Goal: Task Accomplishment & Management: Use online tool/utility

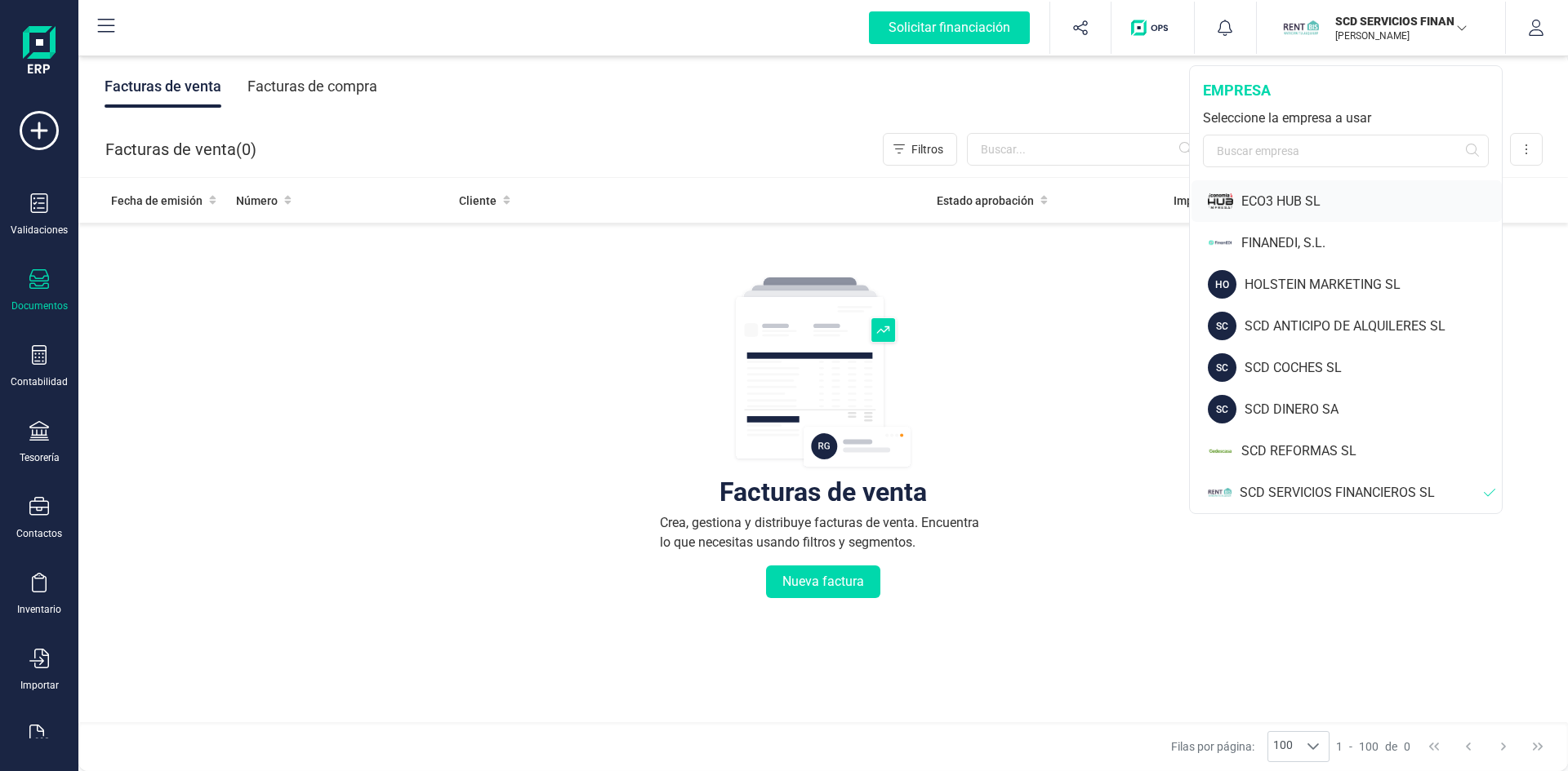
click at [1266, 199] on div "ECO3 HUB SL" at bounding box center [1372, 202] width 261 height 20
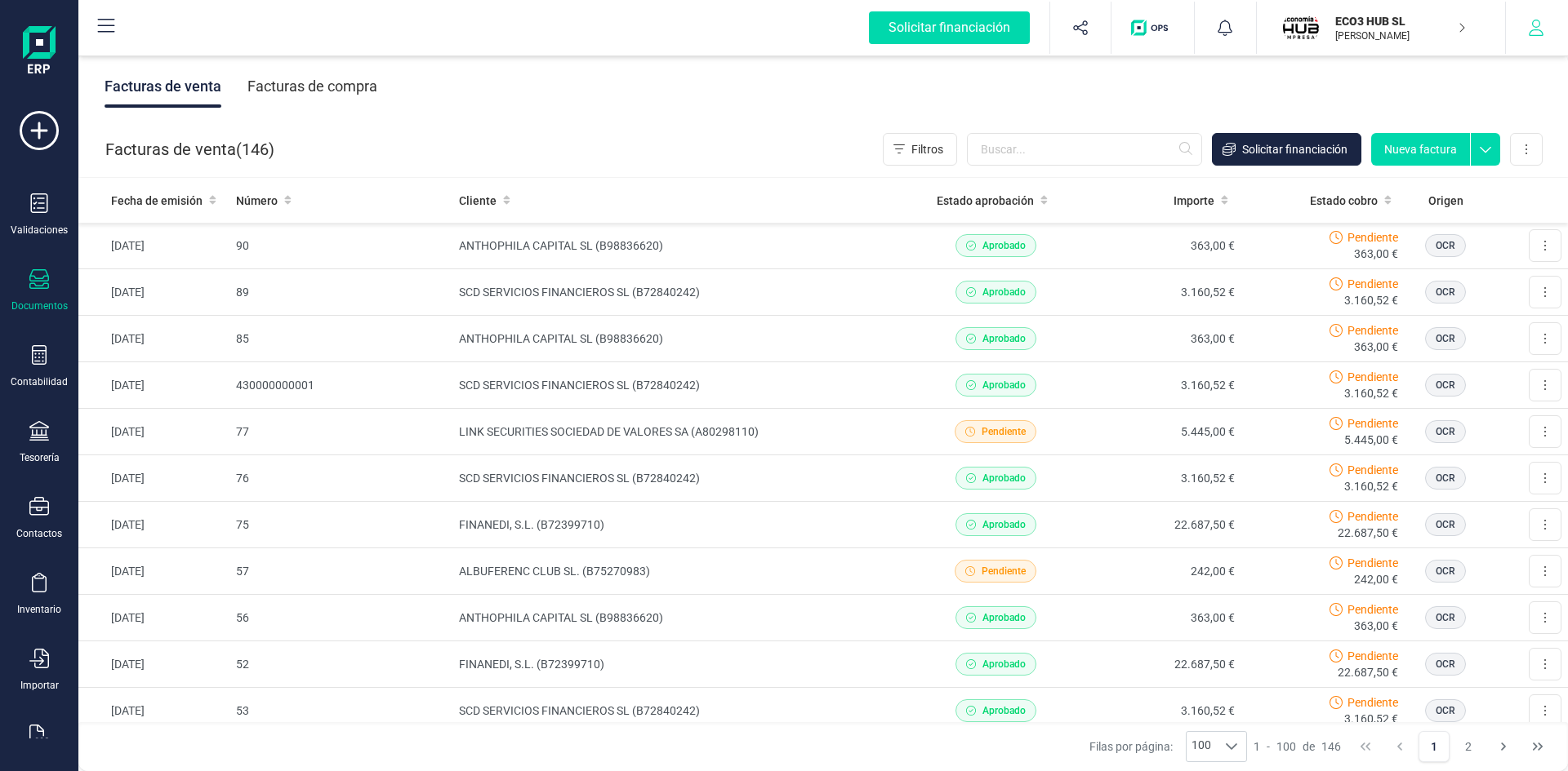
click at [1537, 24] on icon "button" at bounding box center [1536, 27] width 17 height 17
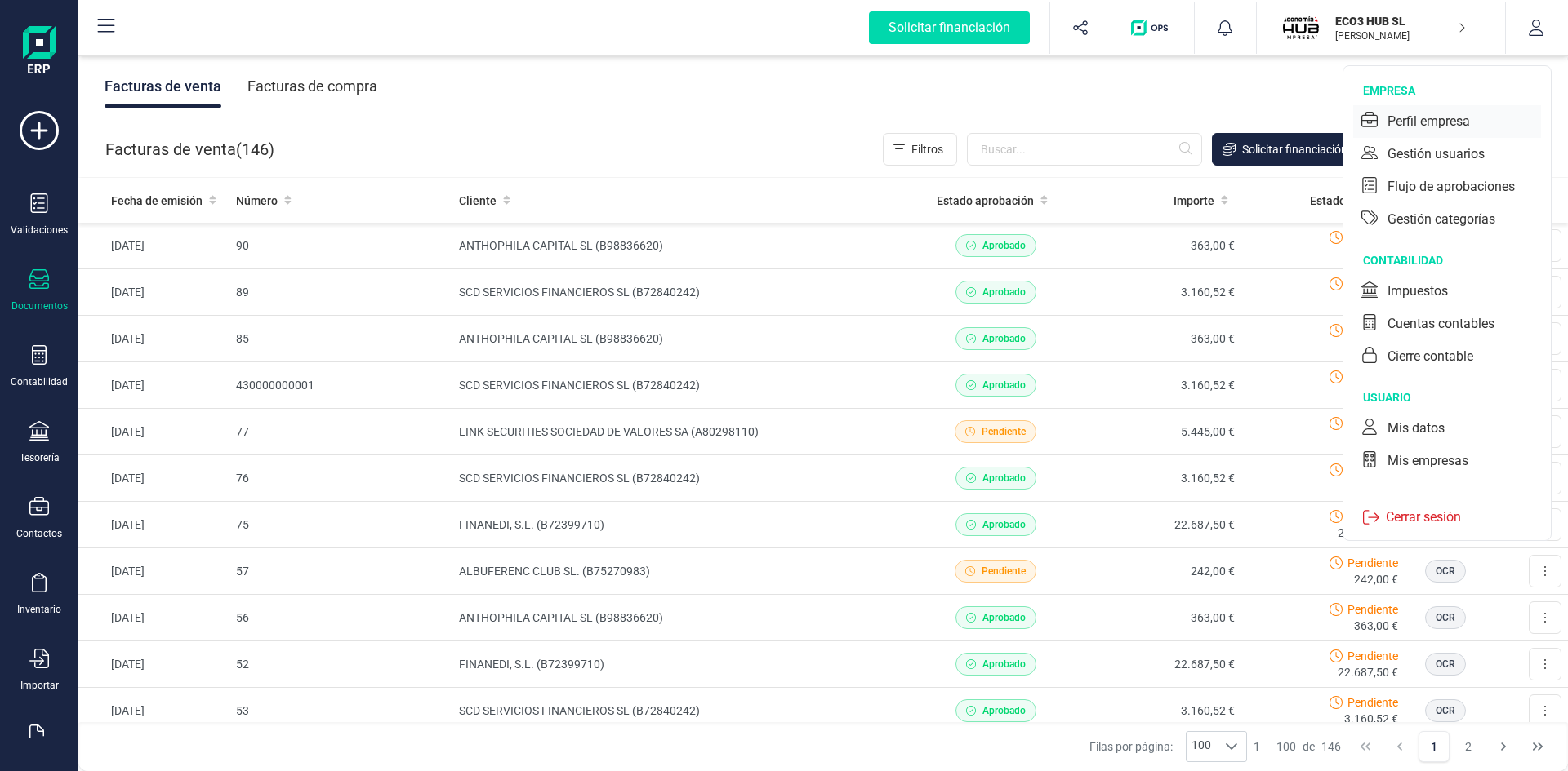
click at [1400, 120] on div "Perfil empresa" at bounding box center [1429, 121] width 82 height 20
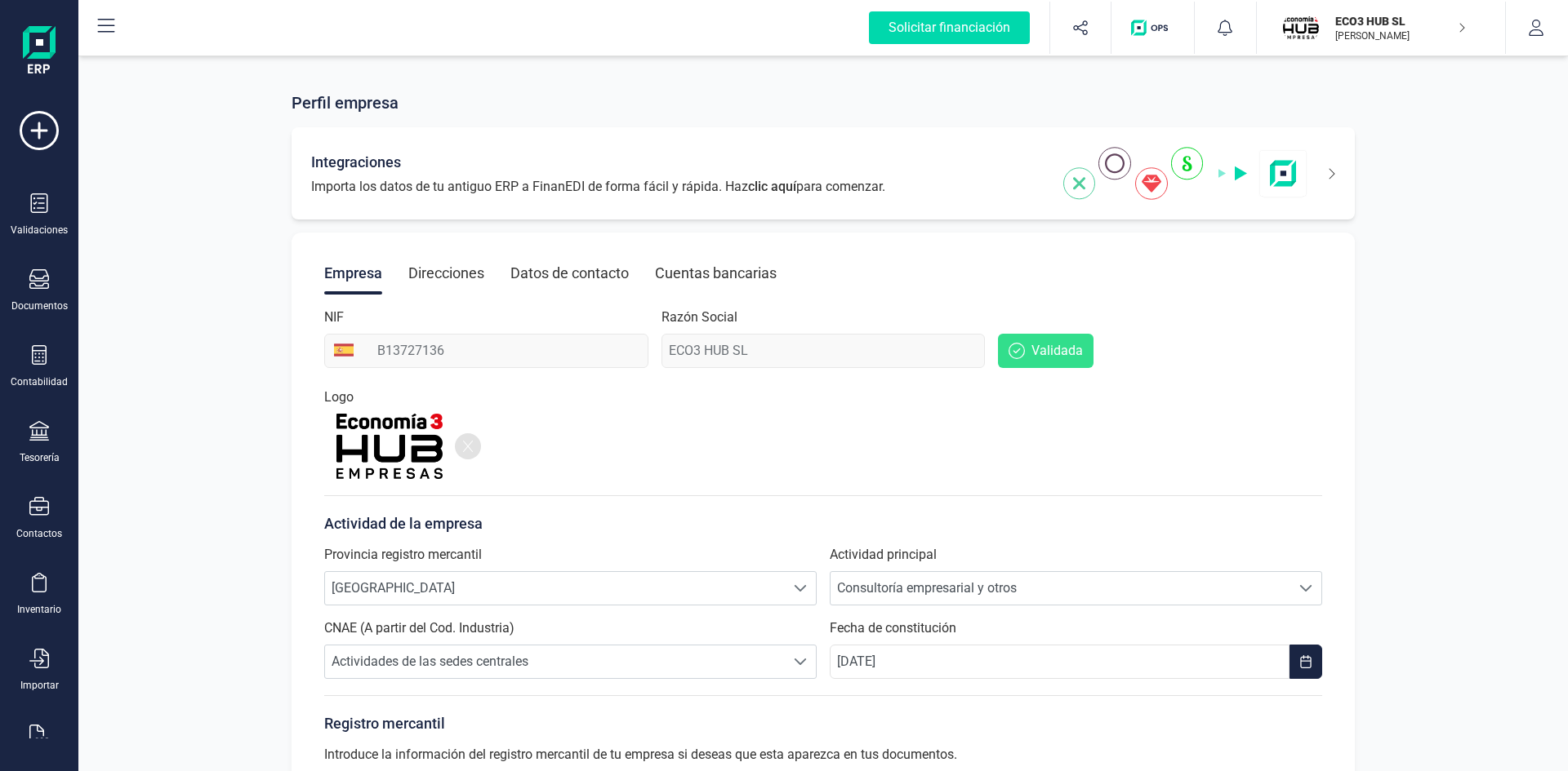
click at [1186, 160] on img at bounding box center [1185, 173] width 244 height 53
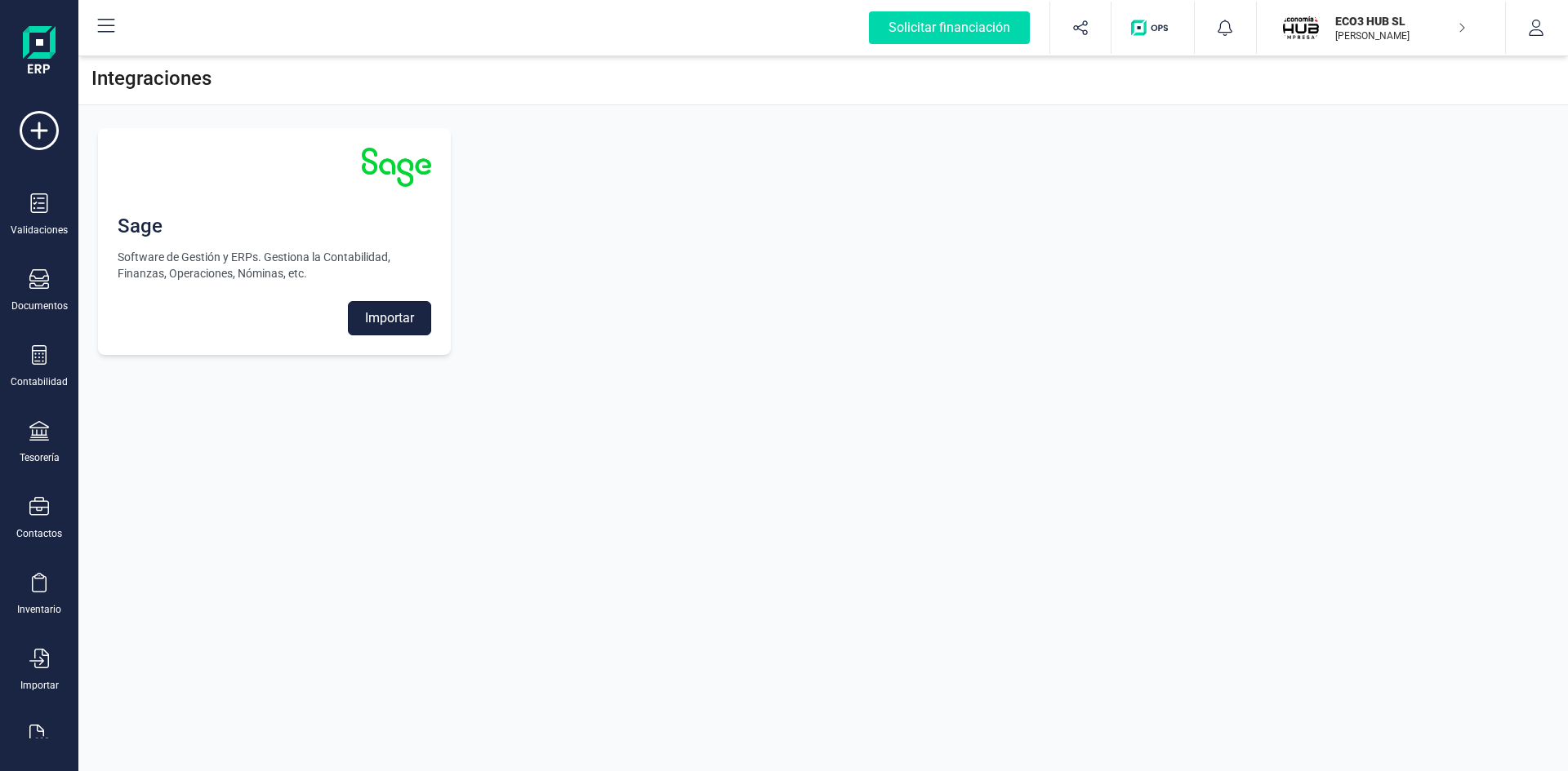
click at [414, 307] on button "Importar" at bounding box center [389, 317] width 83 height 34
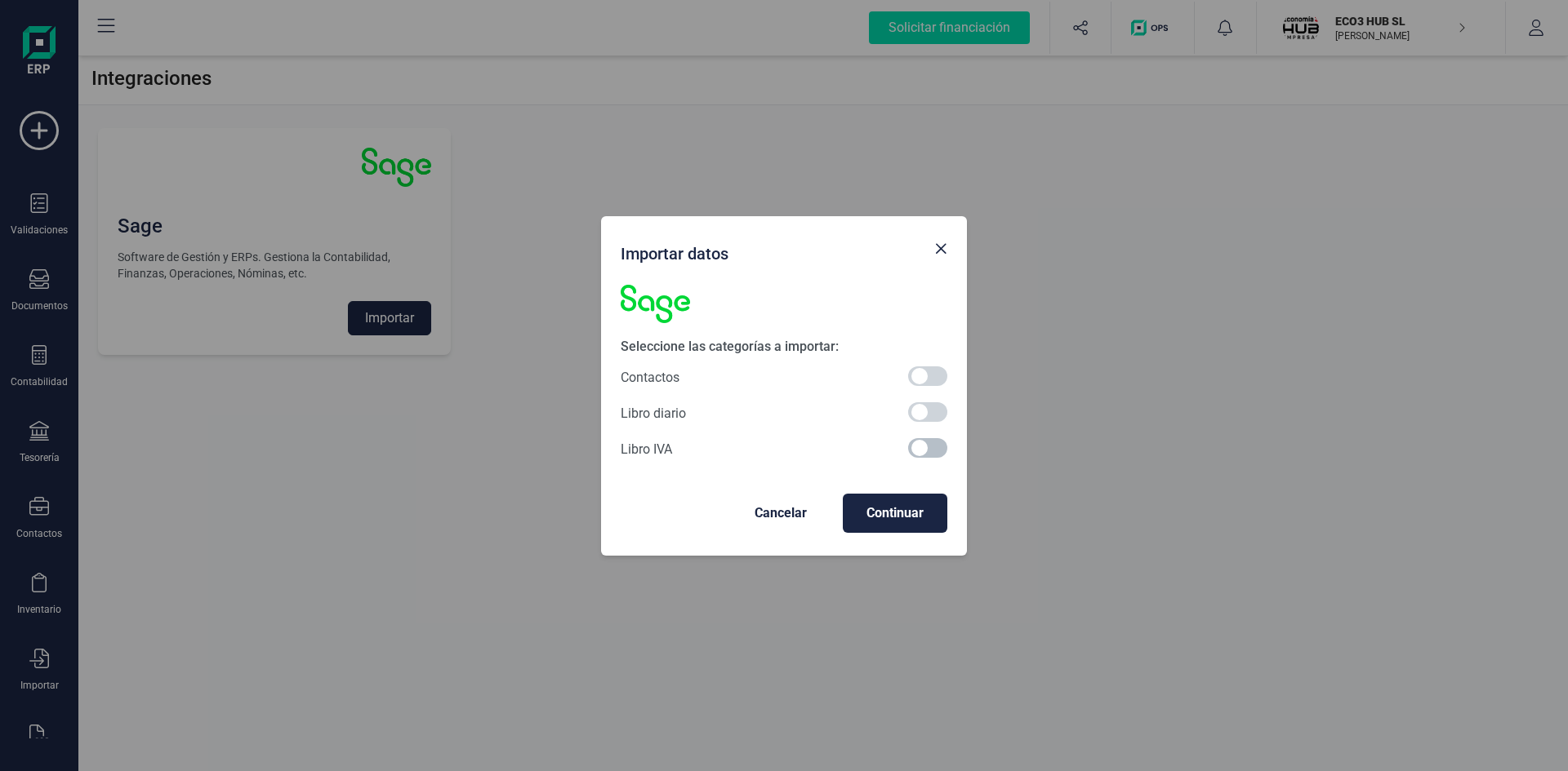
click at [920, 447] on span at bounding box center [928, 448] width 39 height 20
click at [874, 513] on span "Continuar" at bounding box center [895, 513] width 78 height 20
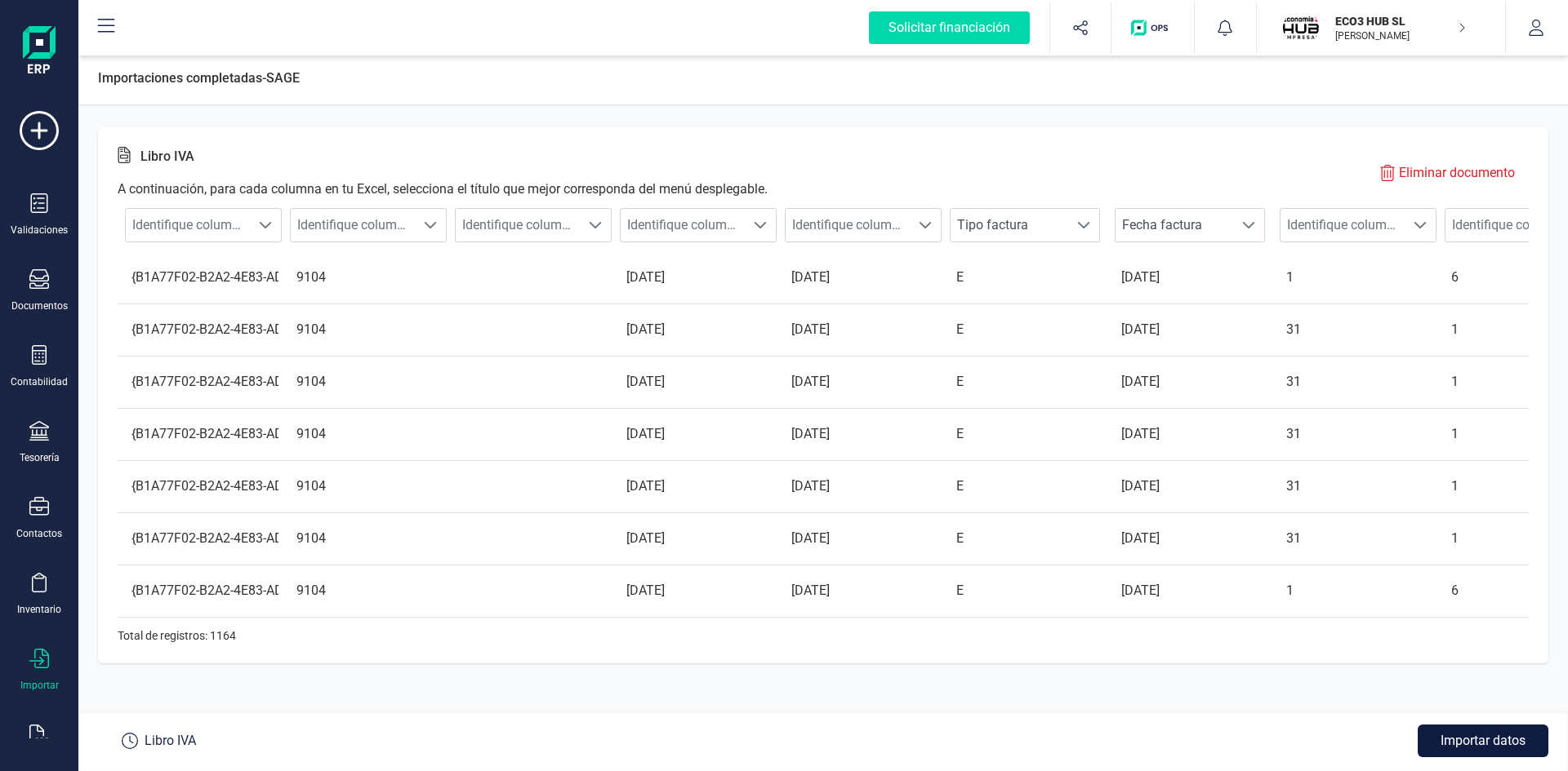
click at [1467, 736] on button "Importar datos" at bounding box center [1483, 741] width 130 height 32
click at [1482, 734] on button "Importar datos" at bounding box center [1483, 741] width 130 height 32
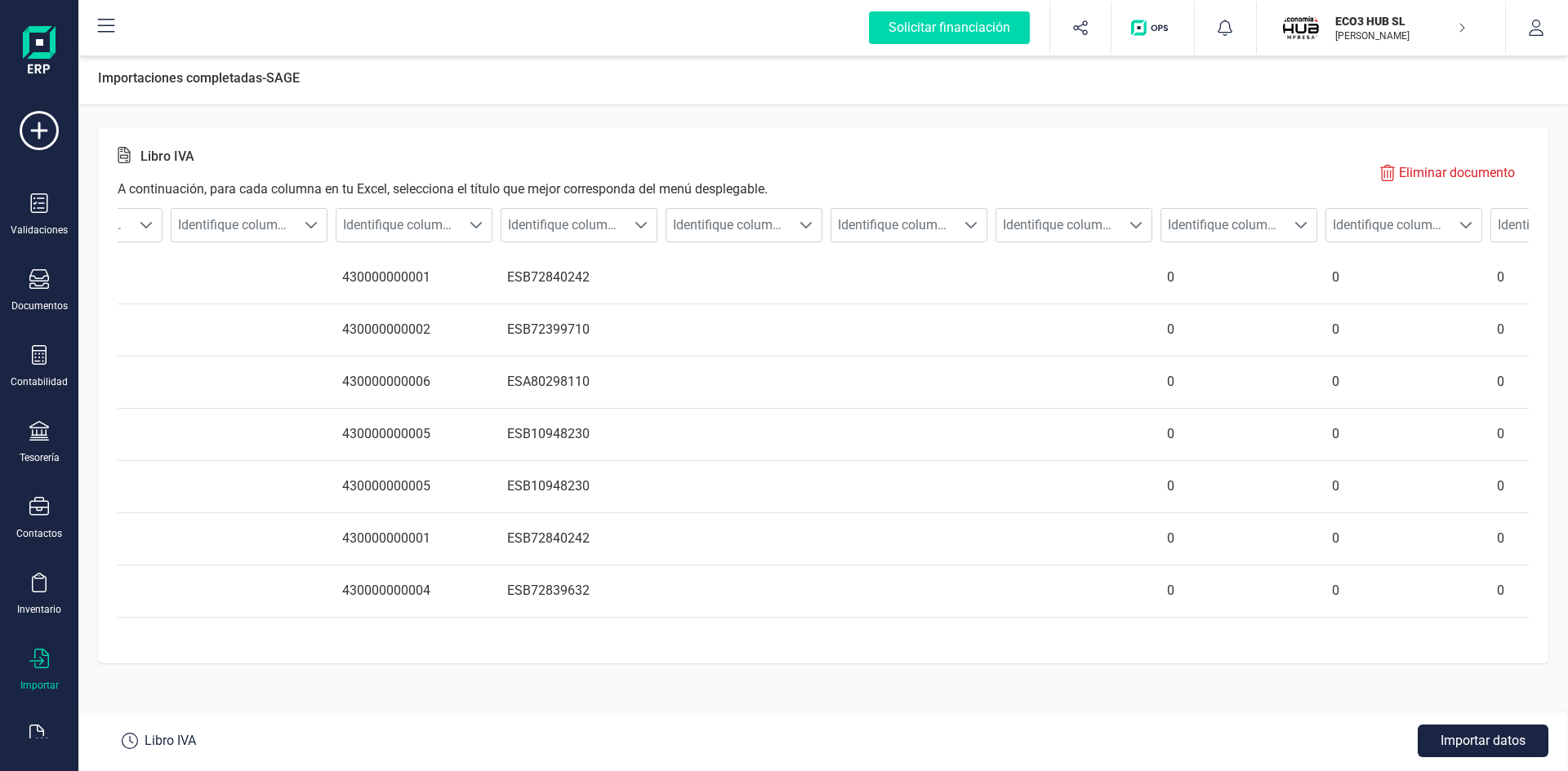
scroll to position [0, 7191]
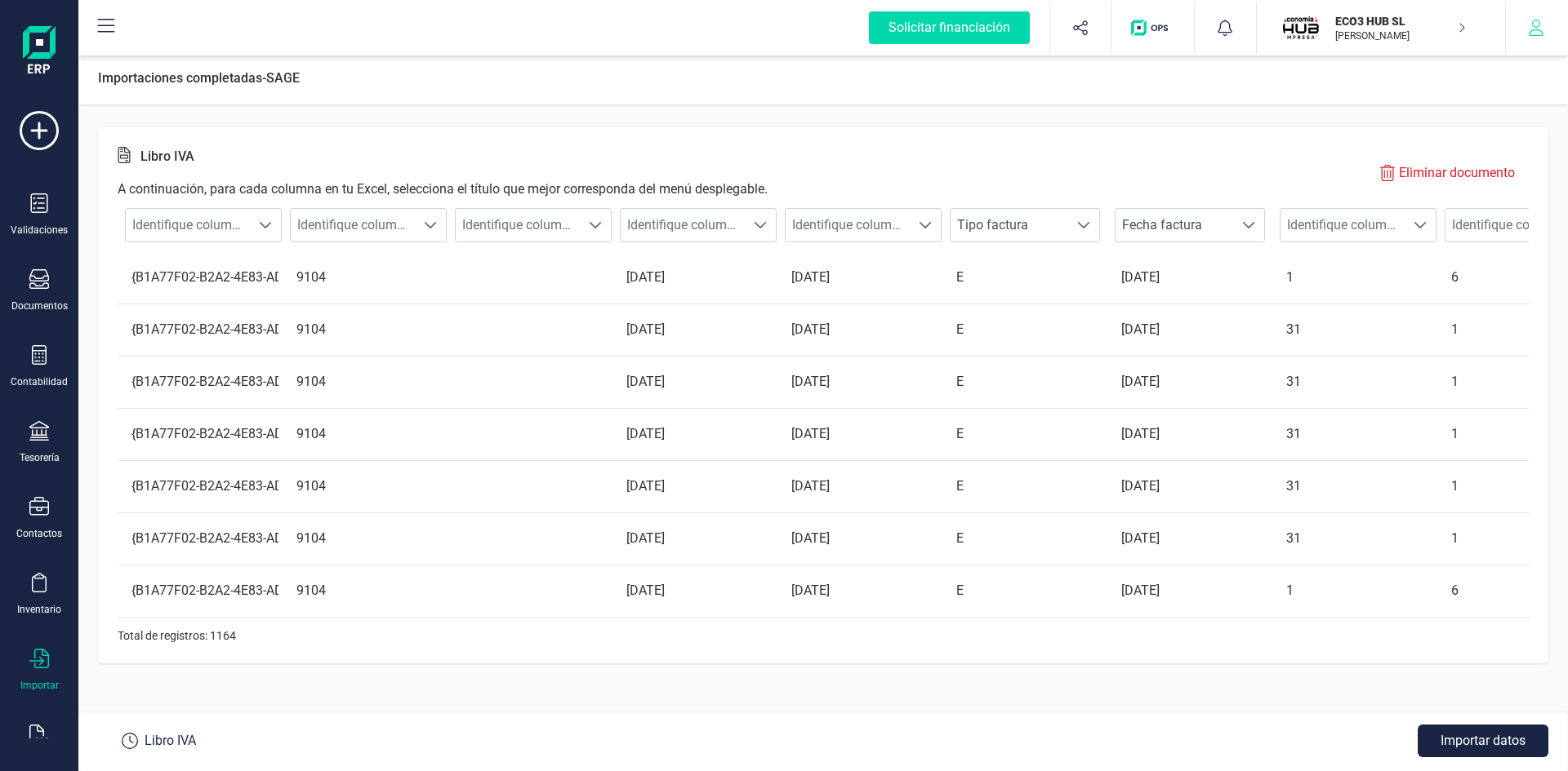
click at [1540, 24] on icon "button" at bounding box center [1536, 27] width 15 height 17
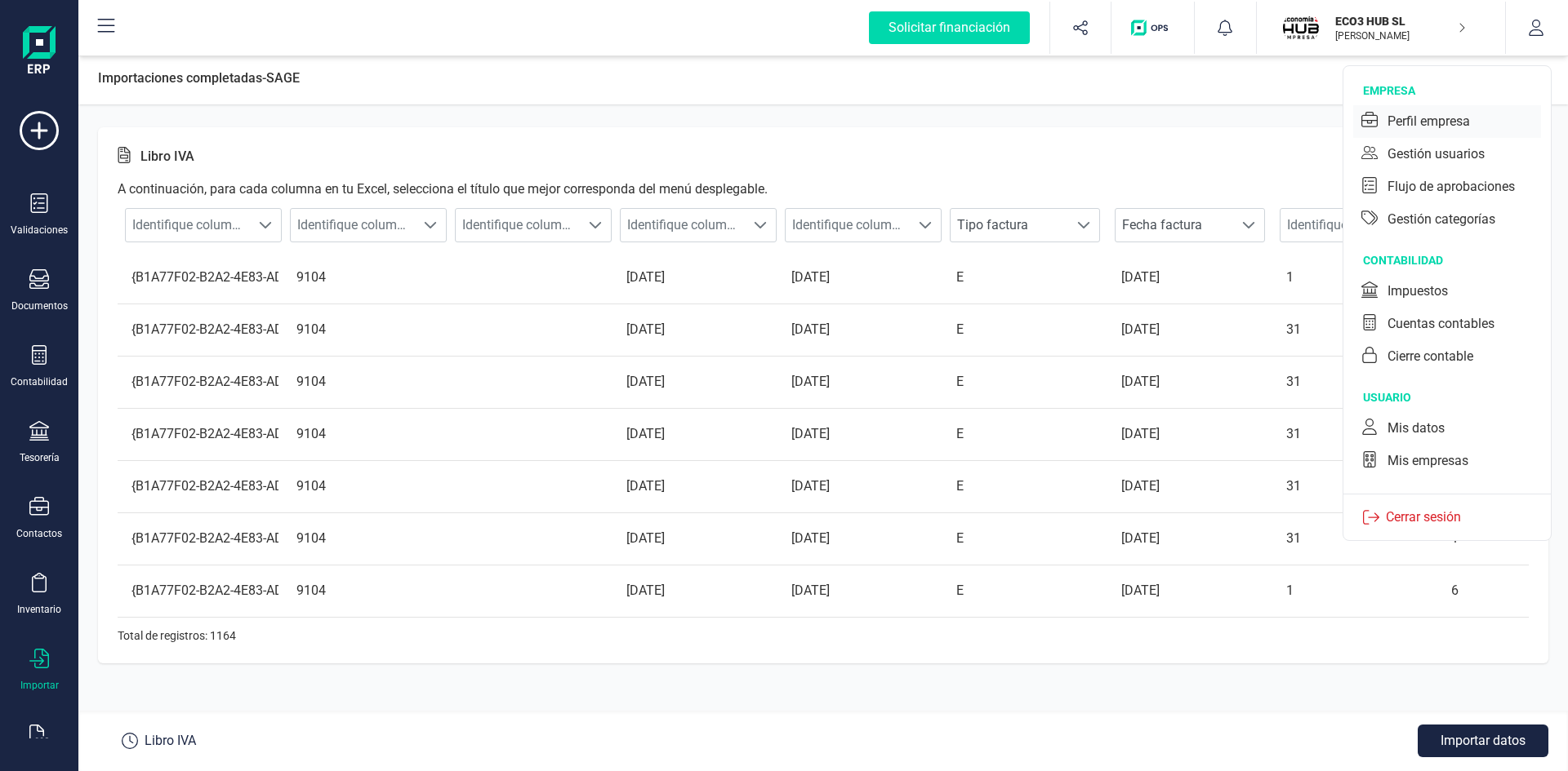
click at [1412, 116] on div "Perfil empresa" at bounding box center [1429, 121] width 82 height 20
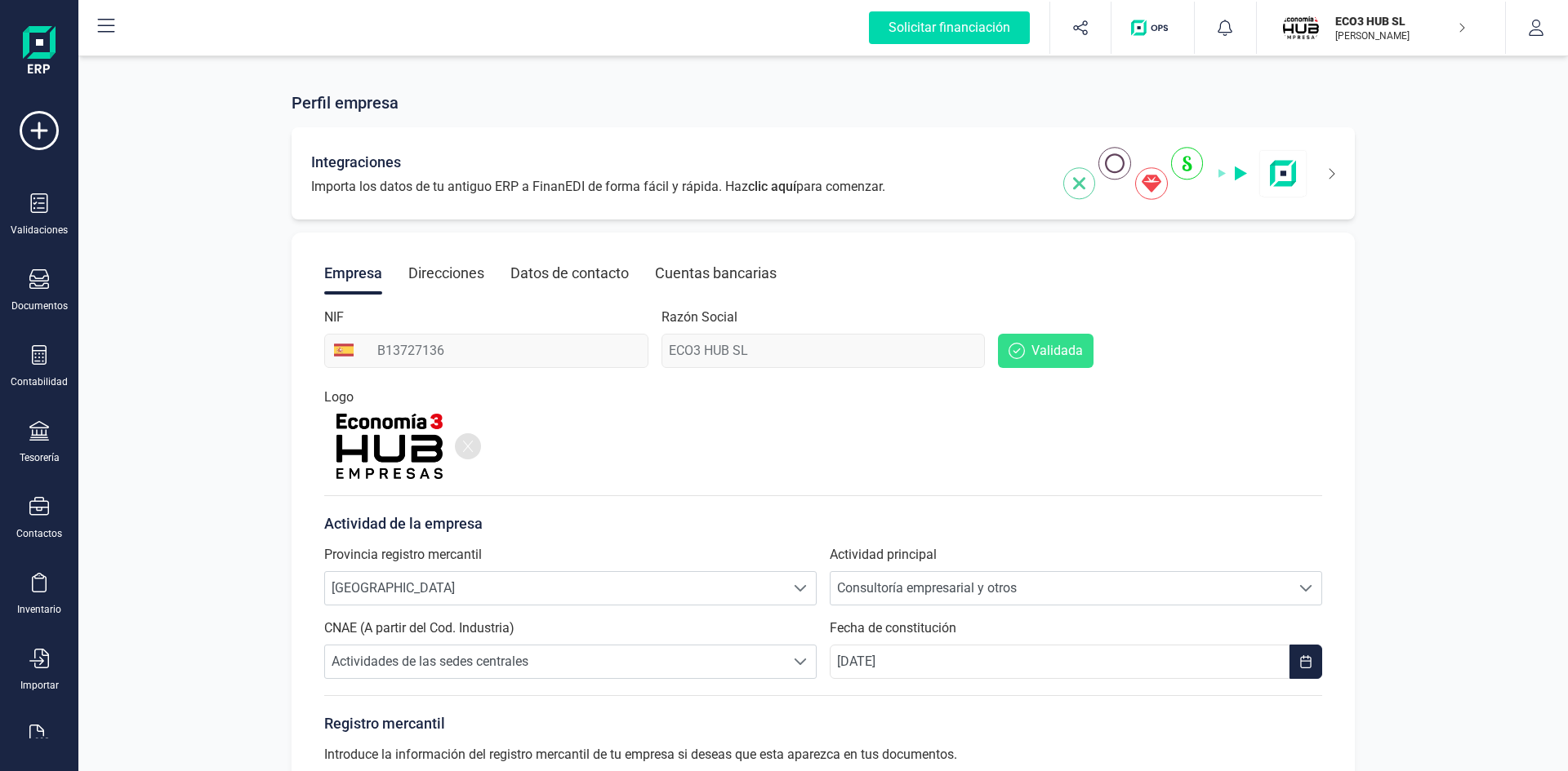
click at [1186, 163] on img at bounding box center [1185, 173] width 244 height 53
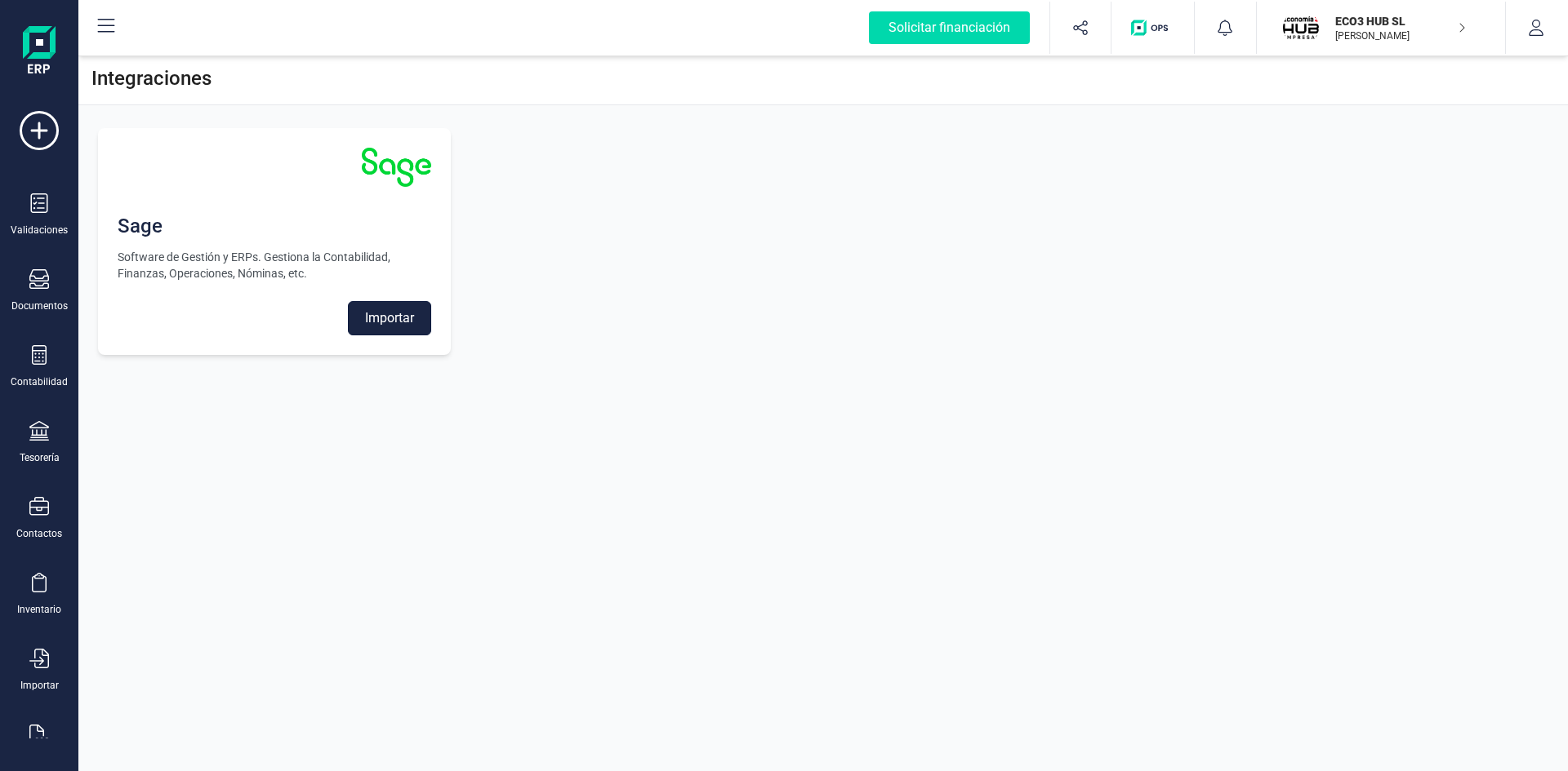
click at [375, 313] on button "Importar" at bounding box center [389, 317] width 83 height 34
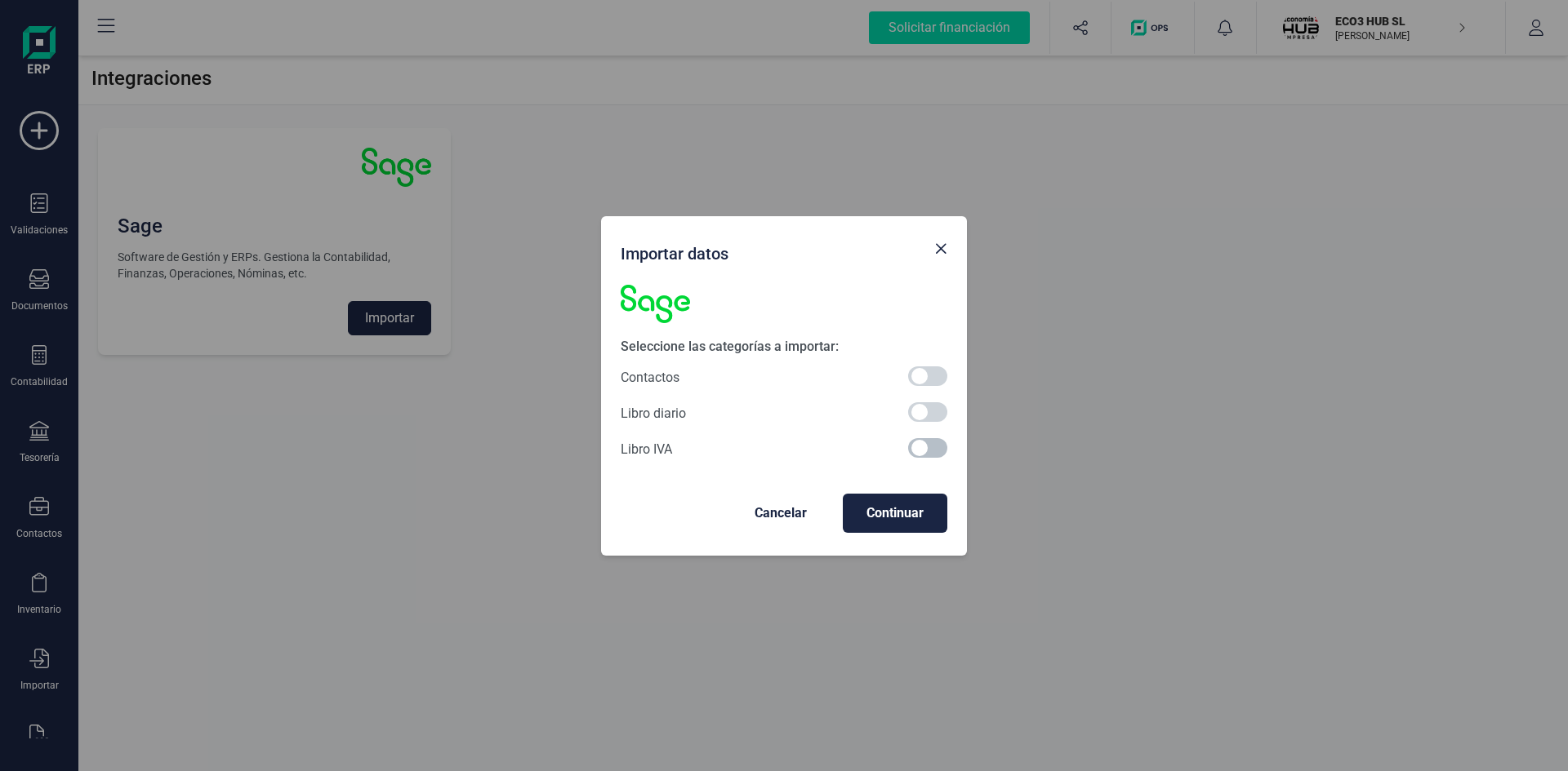
click at [918, 453] on span at bounding box center [928, 448] width 39 height 20
click at [874, 513] on span "Continuar" at bounding box center [895, 513] width 78 height 20
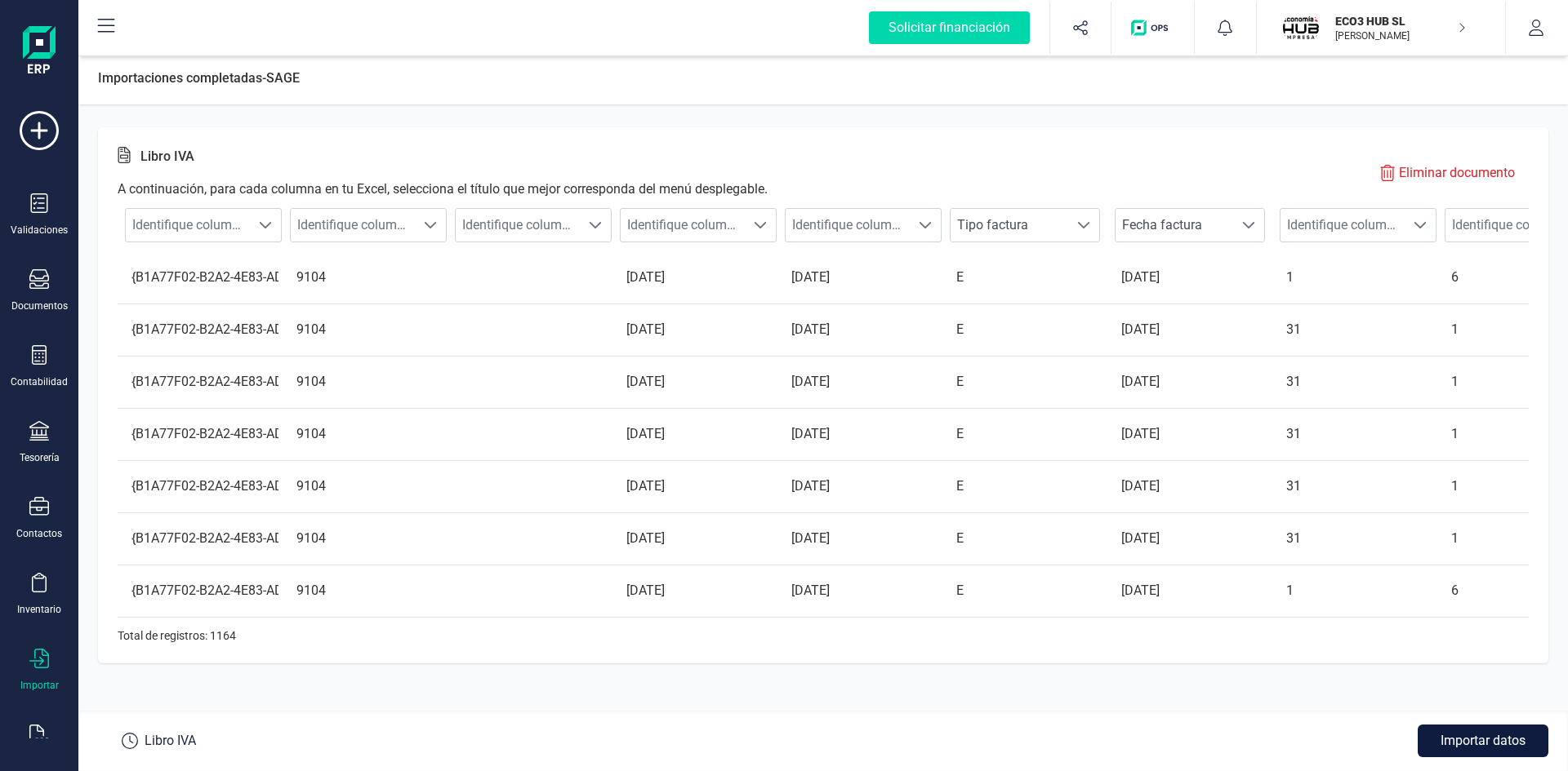
click at [1479, 740] on button "Importar datos" at bounding box center [1483, 741] width 130 height 32
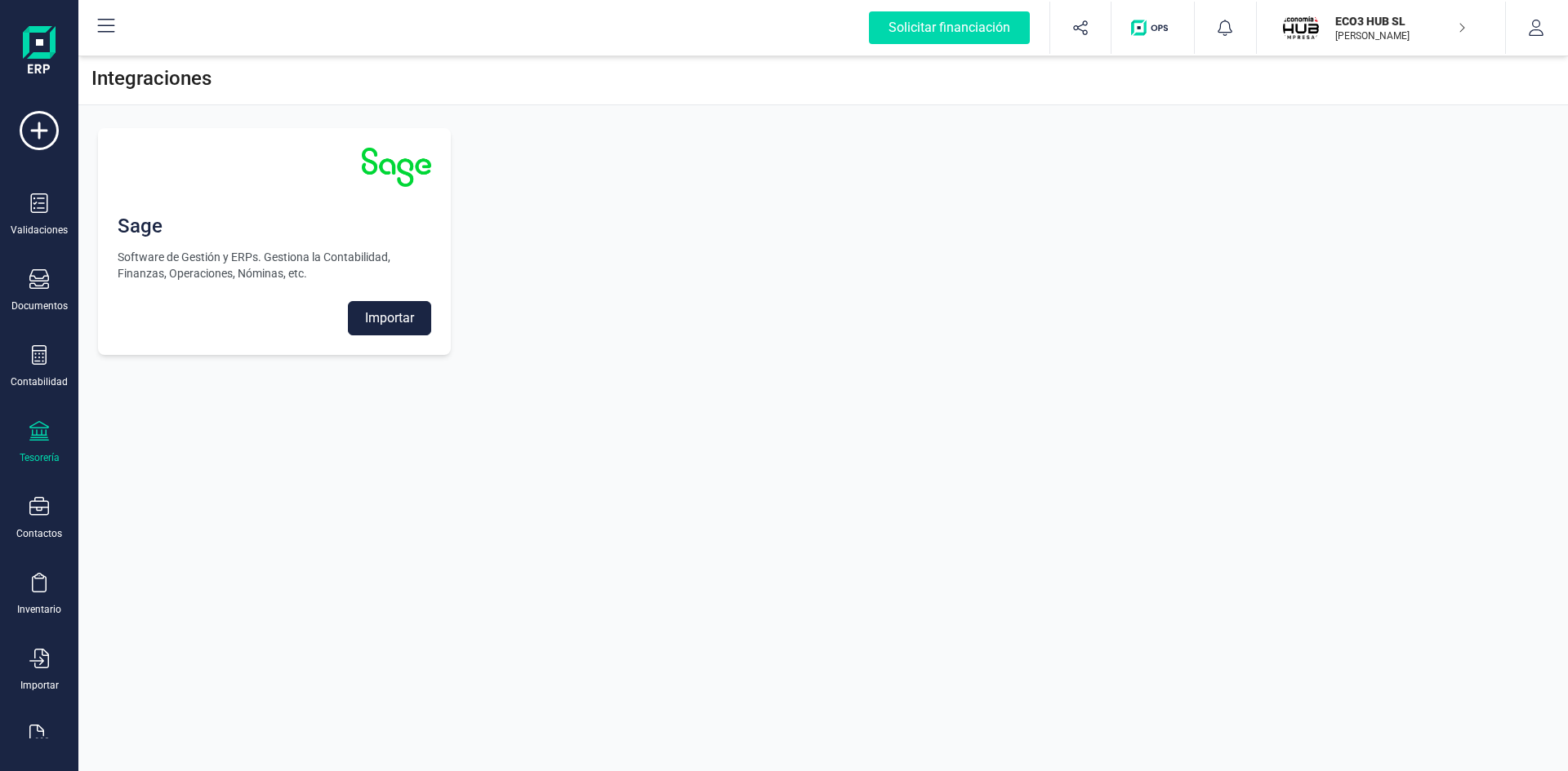
click at [29, 433] on icon at bounding box center [39, 431] width 20 height 20
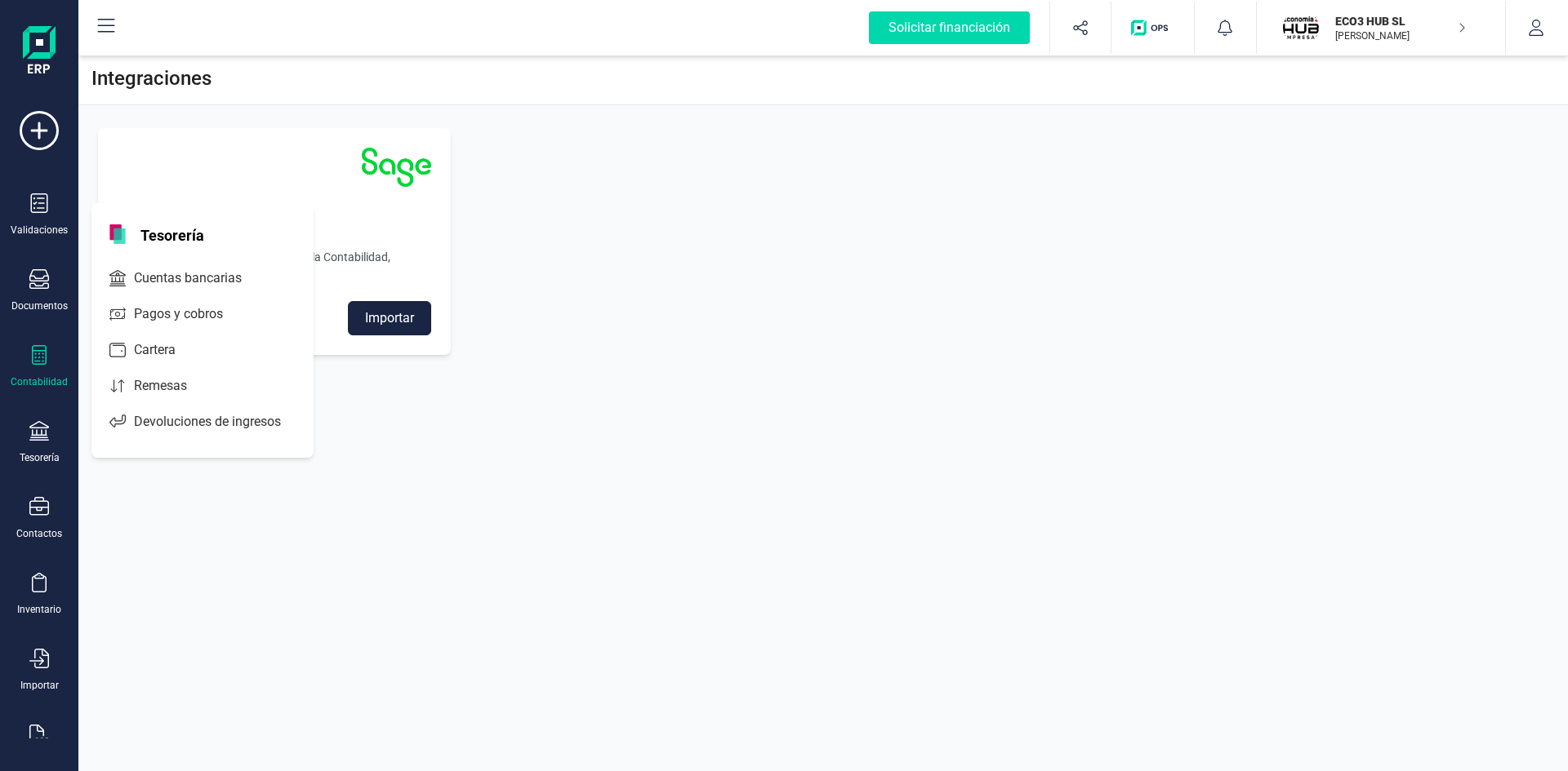
click at [41, 371] on div "Contabilidad" at bounding box center [39, 366] width 66 height 43
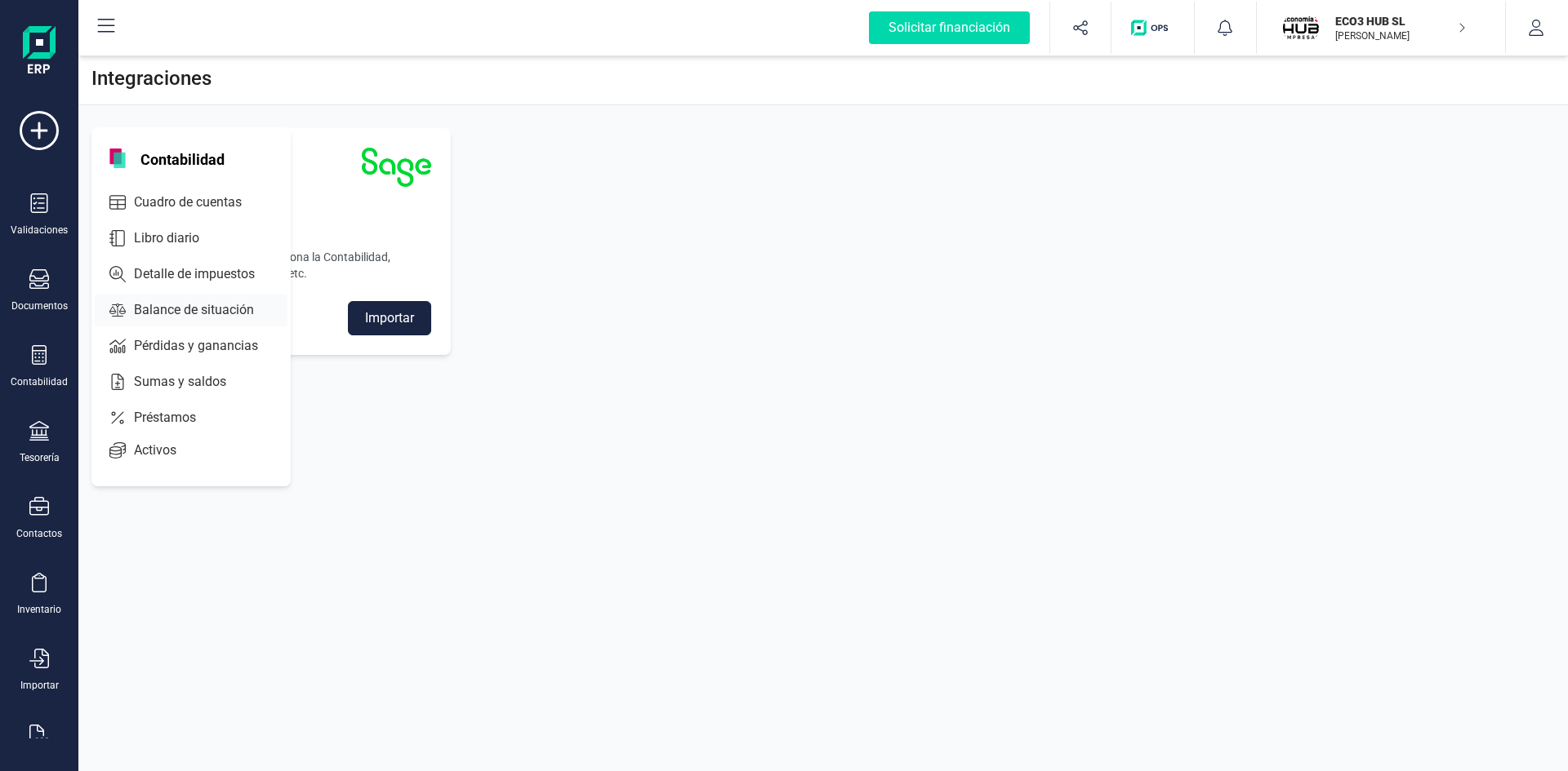
click at [193, 306] on span "Balance de situación" at bounding box center [205, 311] width 156 height 20
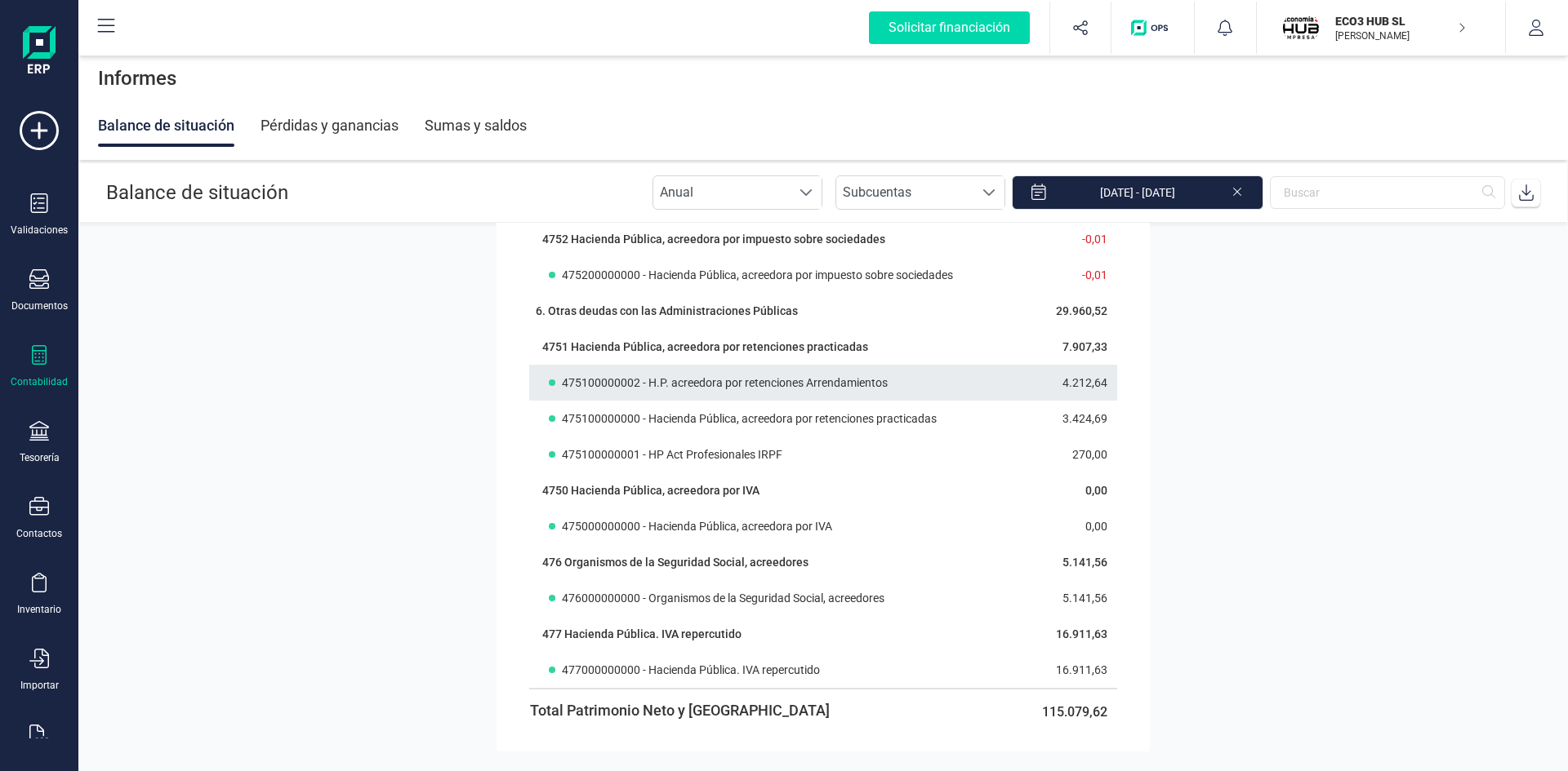
scroll to position [5453, 0]
